Goal: Complete application form

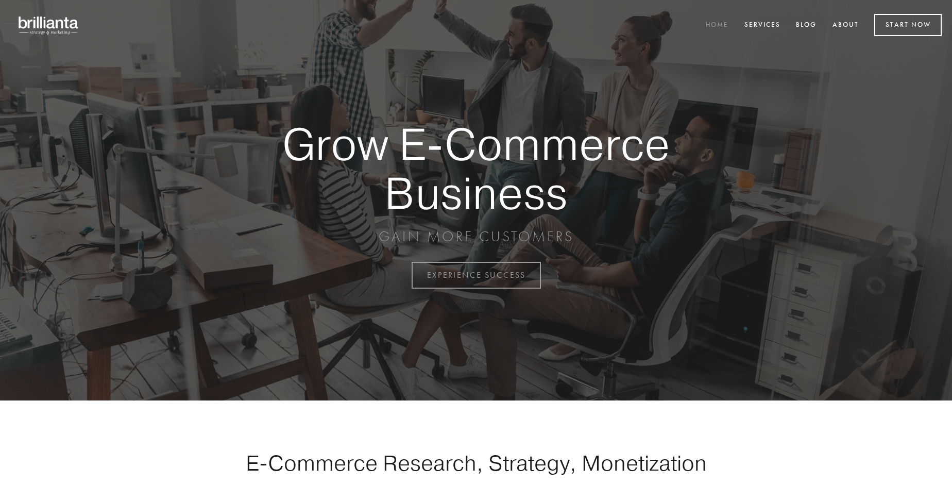
scroll to position [2700, 0]
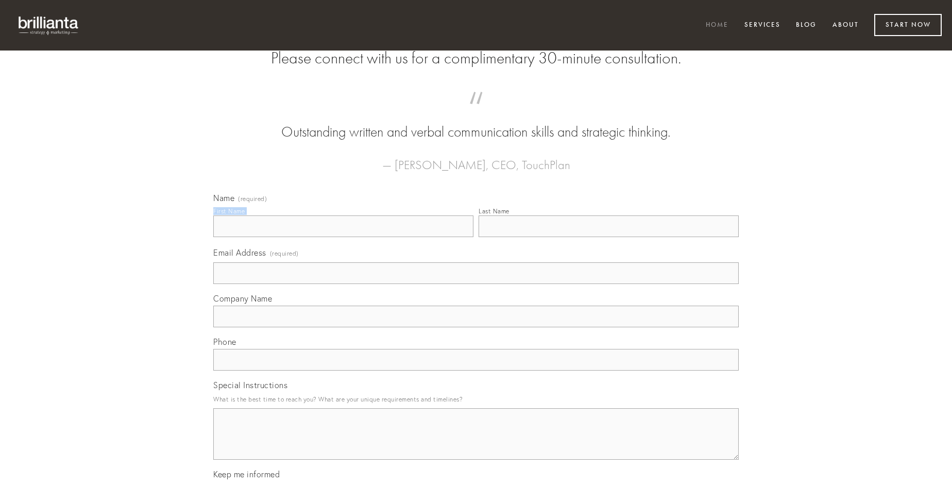
type input "[PERSON_NAME]"
click at [608, 237] on input "Last Name" at bounding box center [608, 226] width 260 height 22
type input "[PERSON_NAME]"
click at [476, 284] on input "Email Address (required)" at bounding box center [475, 273] width 525 height 22
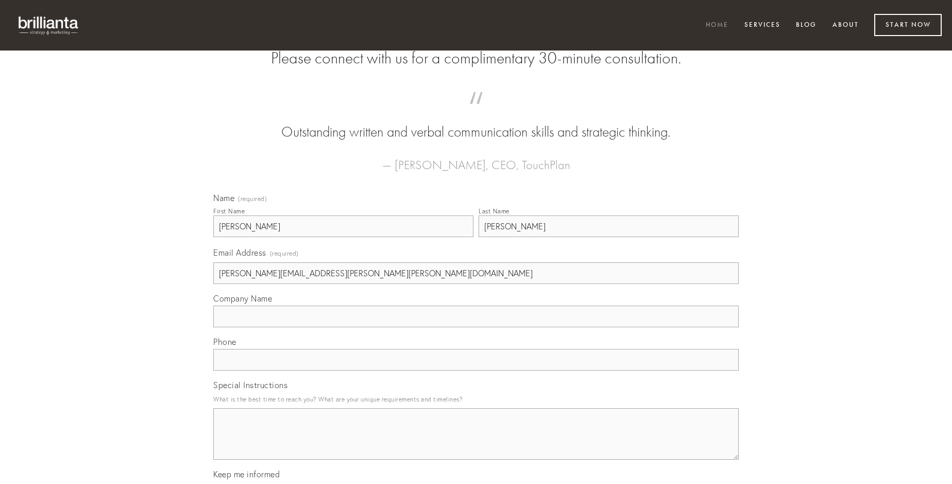
type input "[PERSON_NAME][EMAIL_ADDRESS][PERSON_NAME][PERSON_NAME][DOMAIN_NAME]"
click at [476, 327] on input "Company Name" at bounding box center [475, 316] width 525 height 22
type input "absorbeo"
click at [476, 370] on input "text" at bounding box center [475, 360] width 525 height 22
click at [476, 443] on textarea "Special Instructions" at bounding box center [475, 434] width 525 height 52
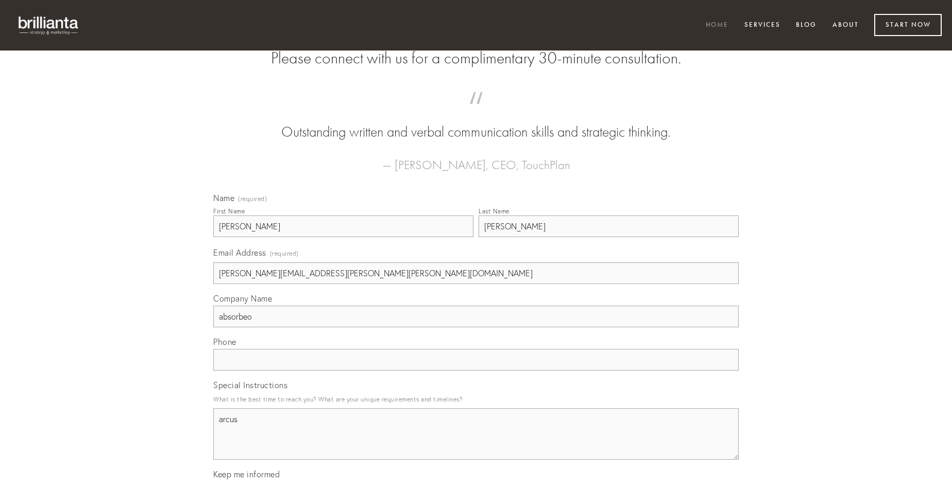
type textarea "arcus"
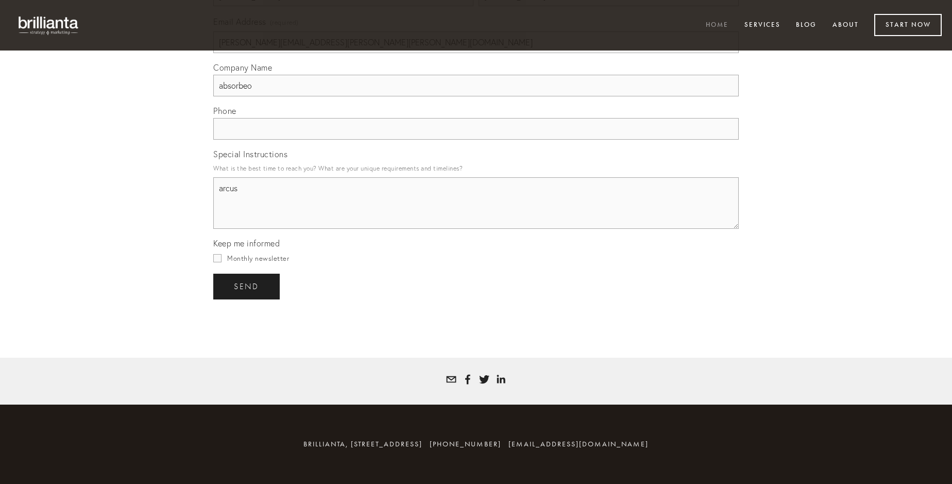
click at [247, 286] on span "send" at bounding box center [246, 286] width 25 height 9
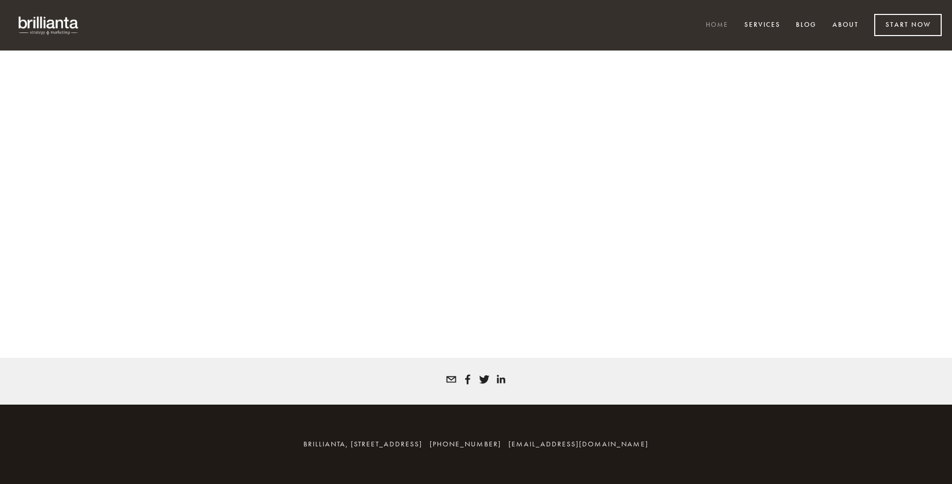
scroll to position [2686, 0]
